Goal: Information Seeking & Learning: Learn about a topic

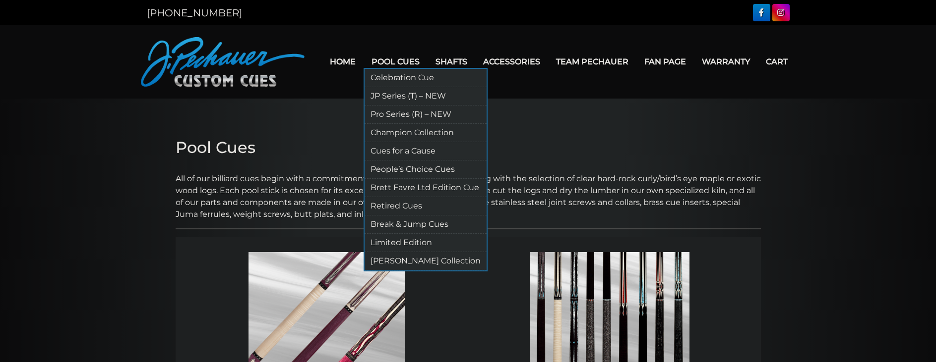
click at [438, 207] on link "Retired Cues" at bounding box center [425, 206] width 122 height 18
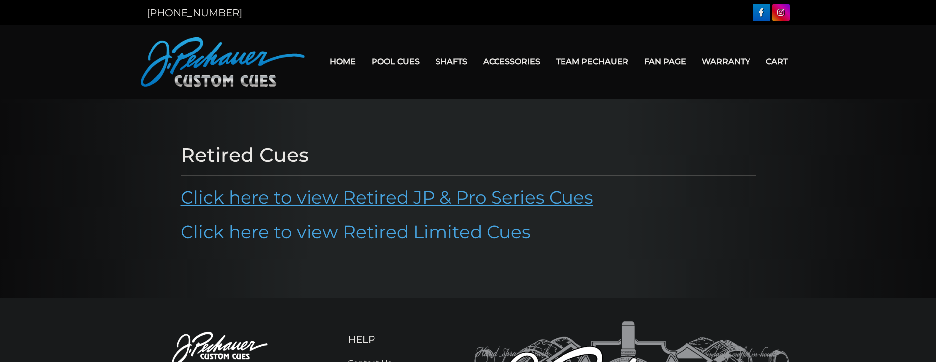
click at [385, 192] on link "Click here to view Retired JP & Pro Series Cues" at bounding box center [386, 197] width 412 height 22
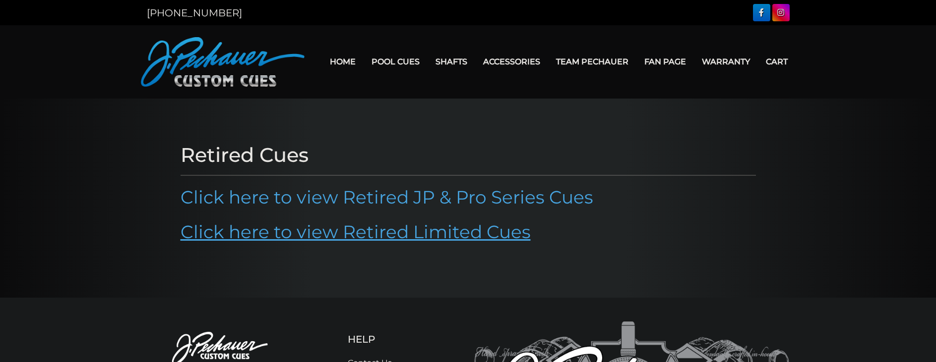
click at [307, 232] on link "Click here to view Retired Limited Cues" at bounding box center [355, 232] width 350 height 22
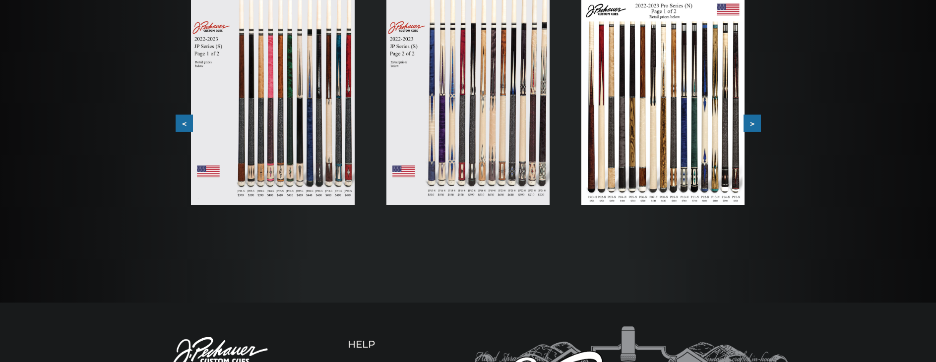
scroll to position [212, 0]
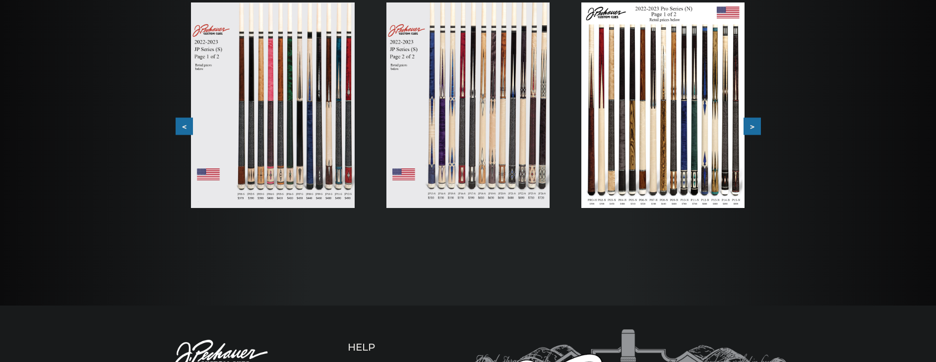
click at [294, 145] on img at bounding box center [272, 105] width 163 height 206
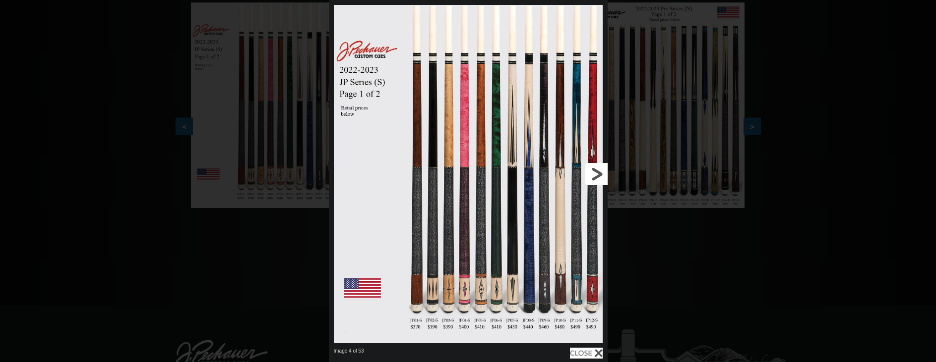
click at [592, 172] on link at bounding box center [544, 174] width 125 height 348
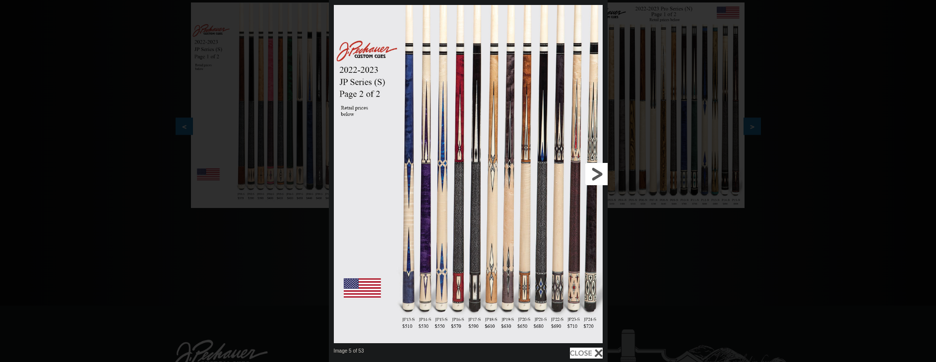
click at [590, 172] on link at bounding box center [544, 174] width 125 height 348
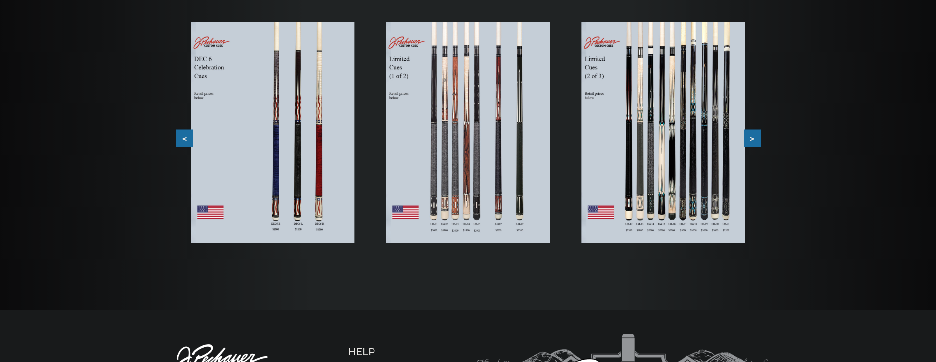
scroll to position [174, 0]
click at [296, 132] on img at bounding box center [272, 131] width 163 height 221
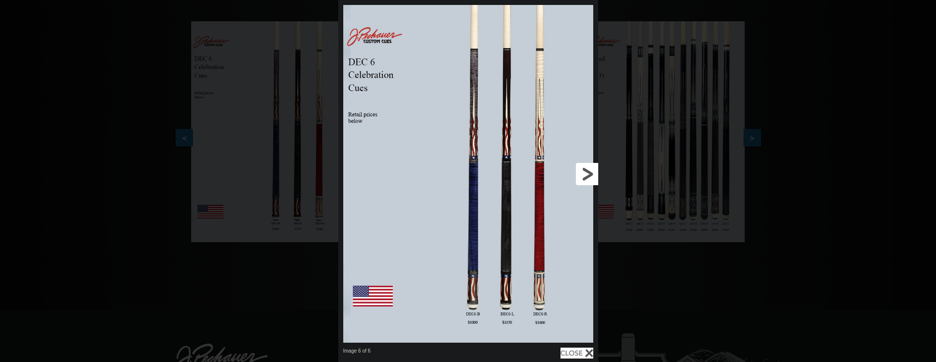
click at [585, 165] on link at bounding box center [539, 174] width 117 height 348
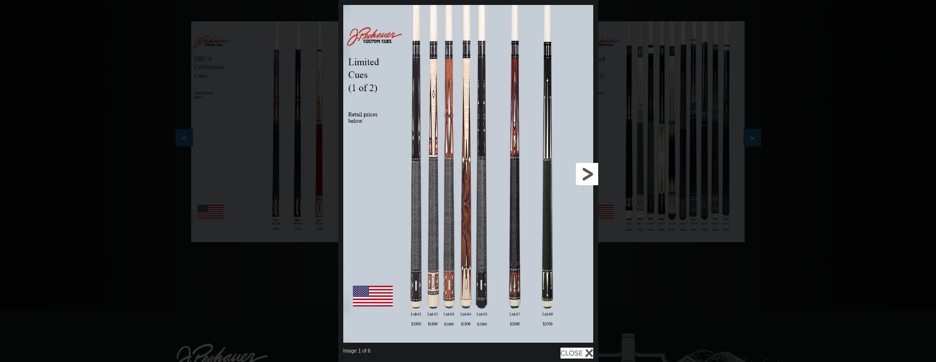
click at [585, 165] on link at bounding box center [539, 174] width 117 height 348
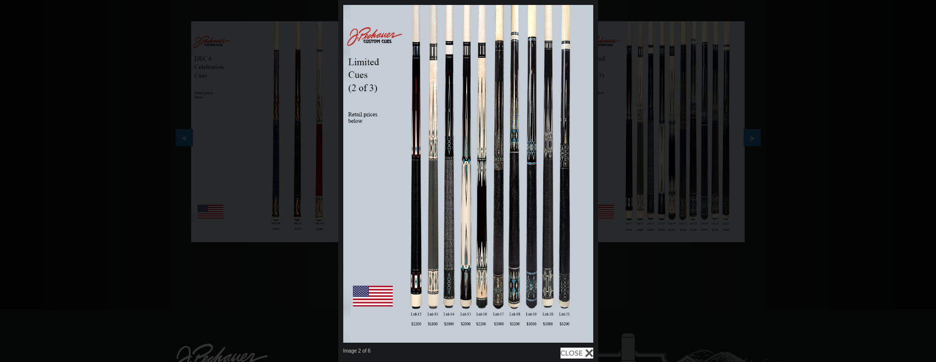
click at [148, 63] on div "Image 2 of 6" at bounding box center [468, 181] width 936 height 362
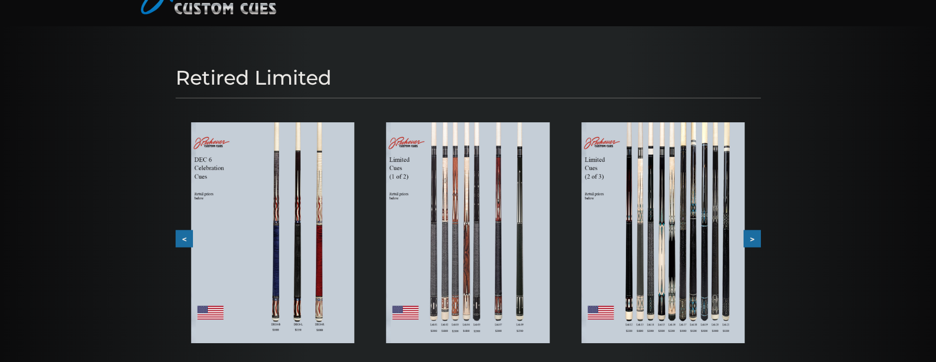
scroll to position [0, 0]
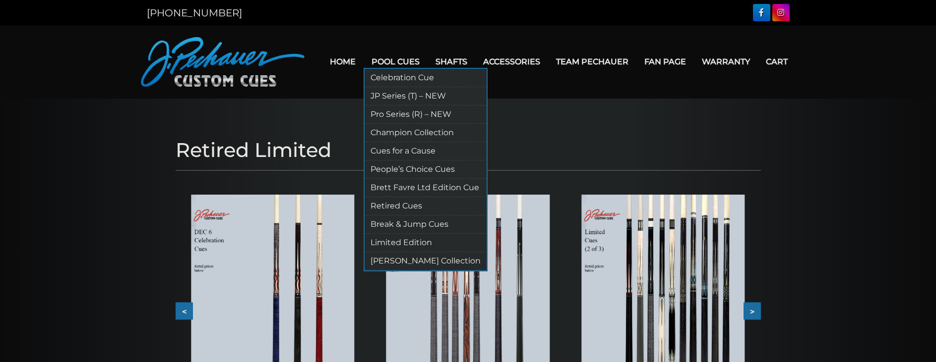
click at [402, 59] on link "Pool Cues" at bounding box center [395, 61] width 64 height 25
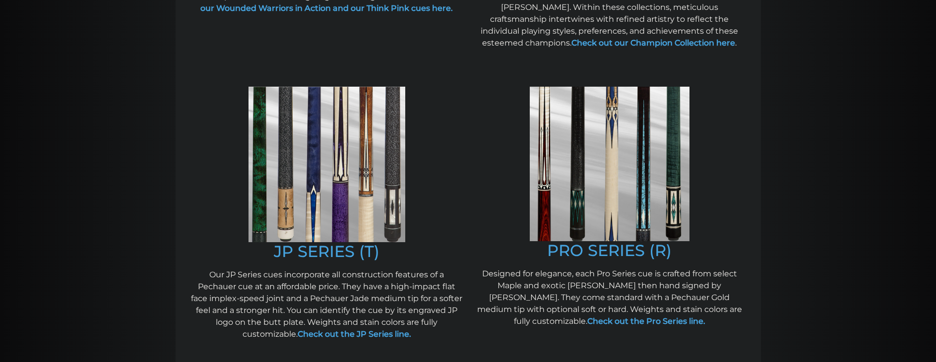
scroll to position [465, 0]
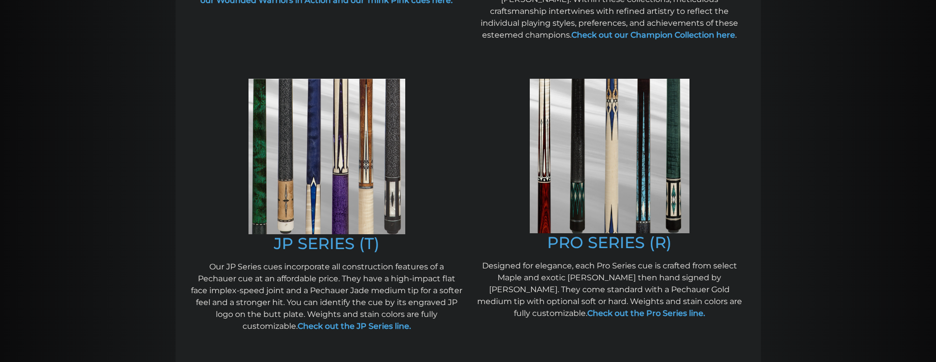
click at [347, 176] on img at bounding box center [326, 157] width 157 height 156
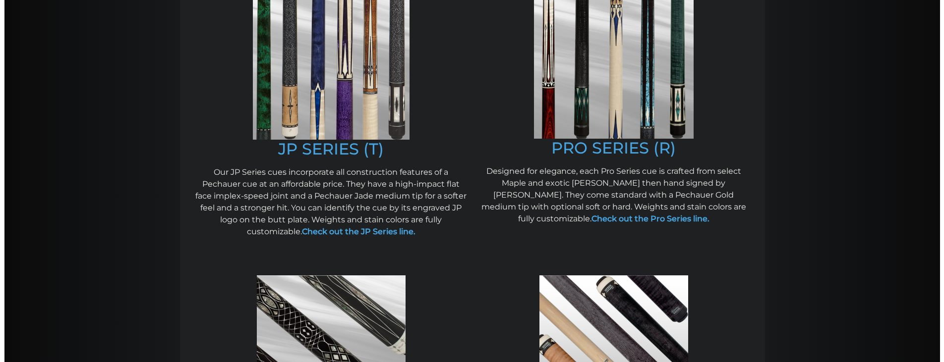
scroll to position [564, 0]
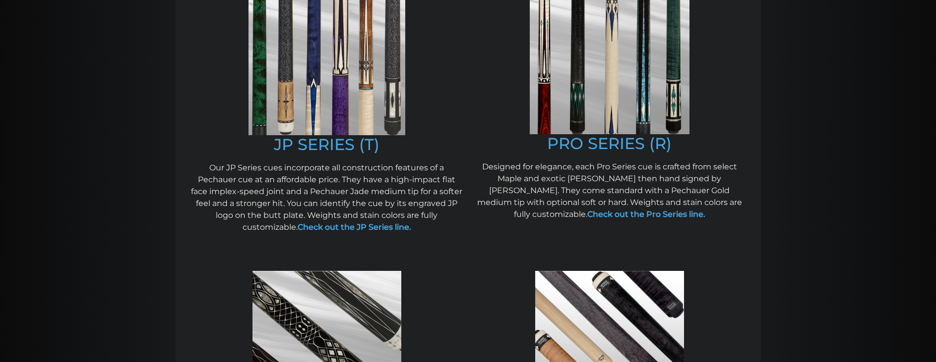
click at [617, 93] on img at bounding box center [609, 57] width 160 height 155
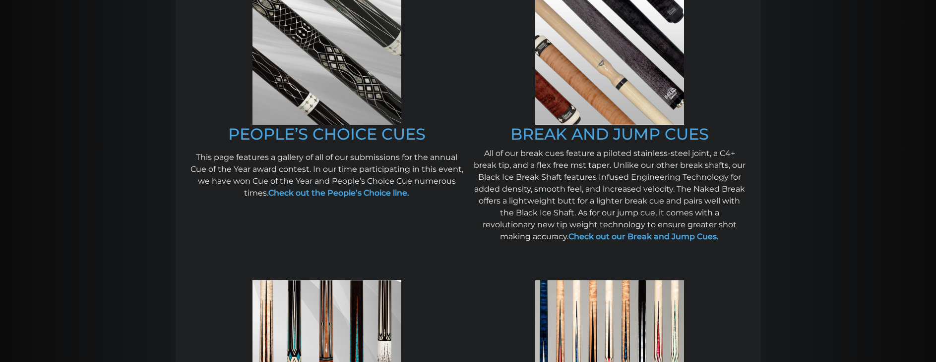
scroll to position [874, 0]
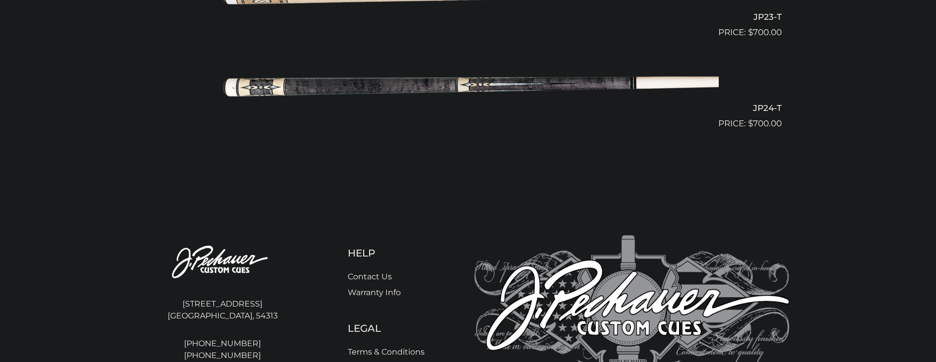
scroll to position [2455, 0]
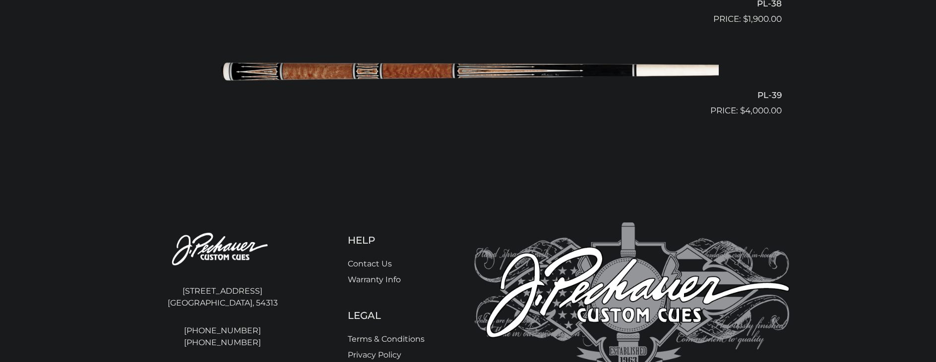
scroll to position [3004, 0]
